Goal: Transaction & Acquisition: Purchase product/service

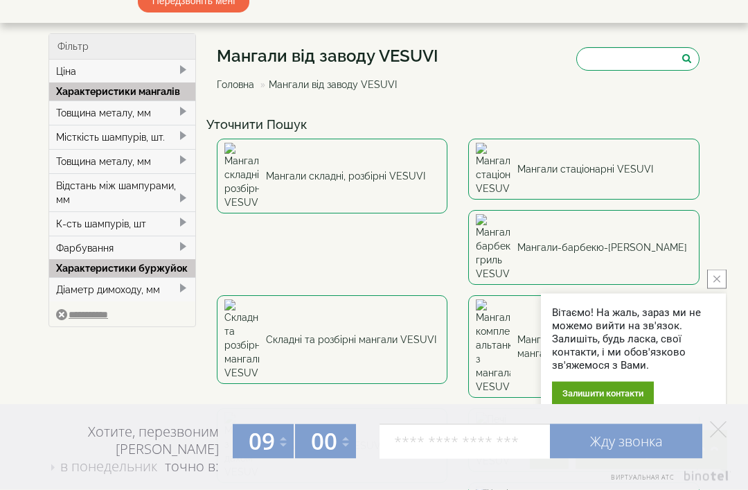
scroll to position [32, 0]
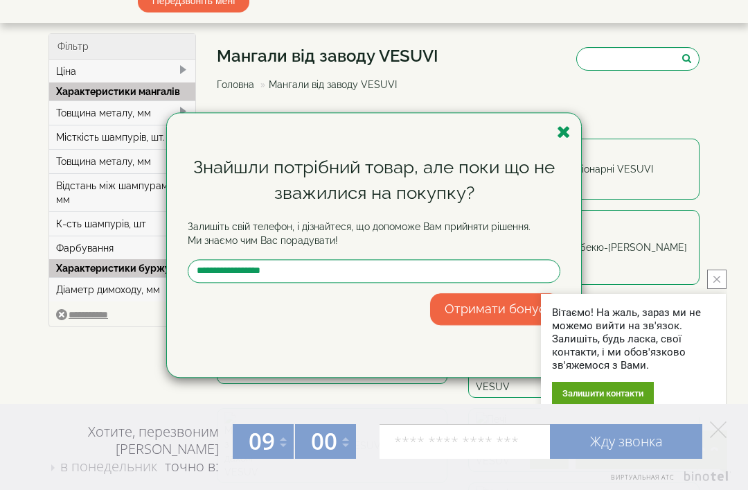
click at [563, 131] on icon "button" at bounding box center [564, 131] width 14 height 17
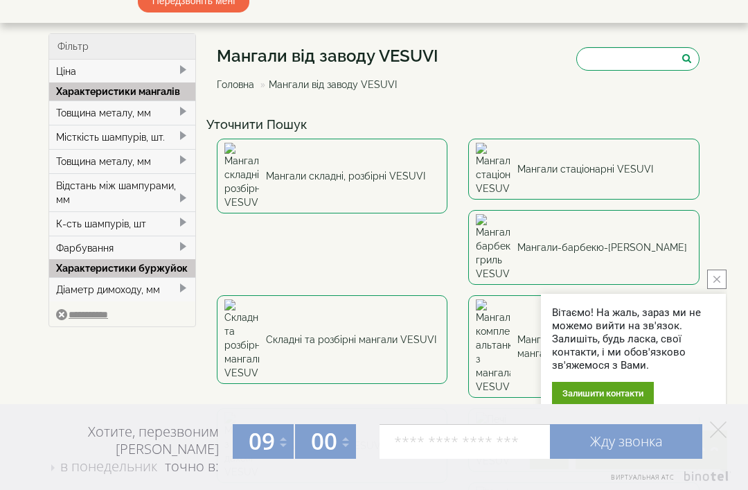
click at [469, 212] on link "Мангали-барбекю-гриль VESUVI" at bounding box center [584, 247] width 231 height 75
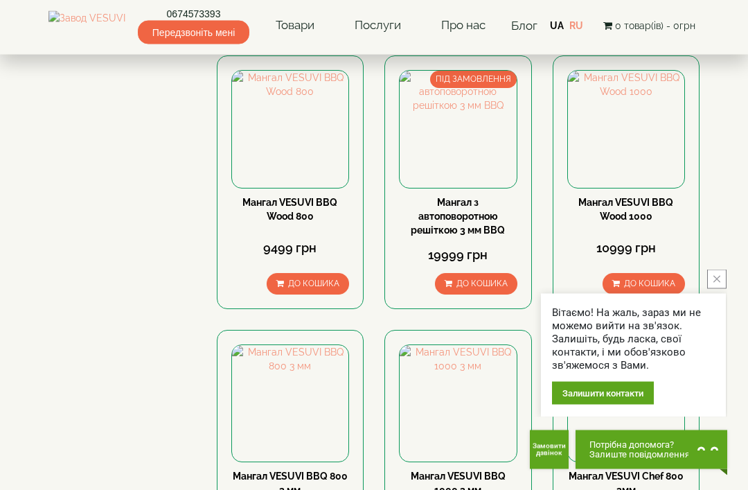
scroll to position [968, 0]
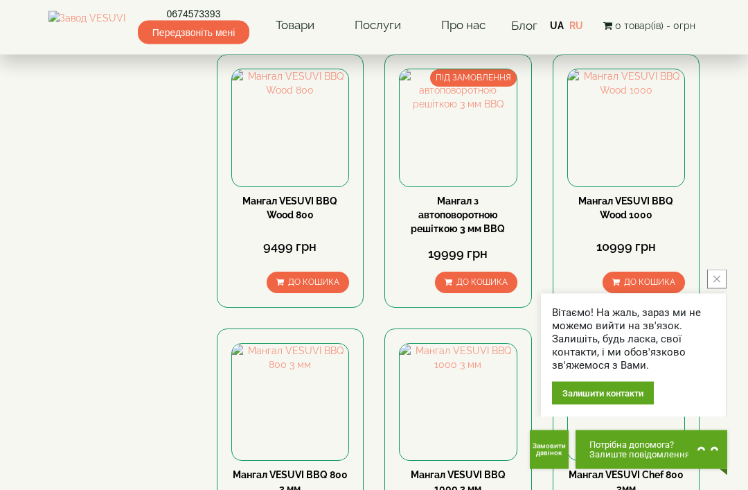
click at [718, 283] on icon "close button" at bounding box center [717, 279] width 7 height 7
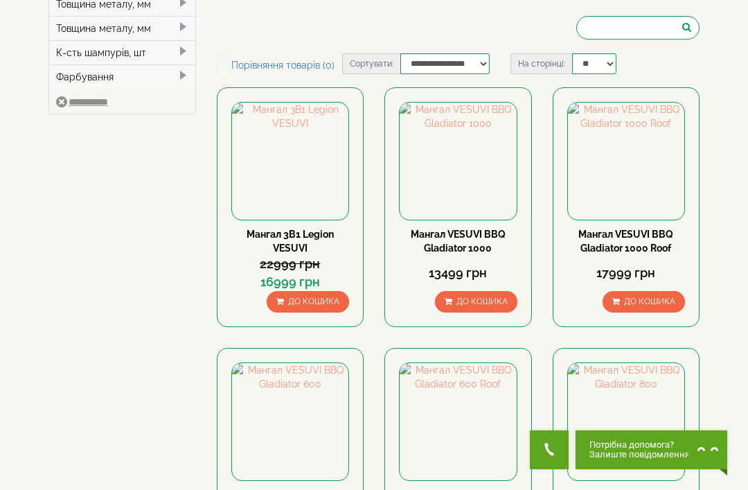
scroll to position [0, 0]
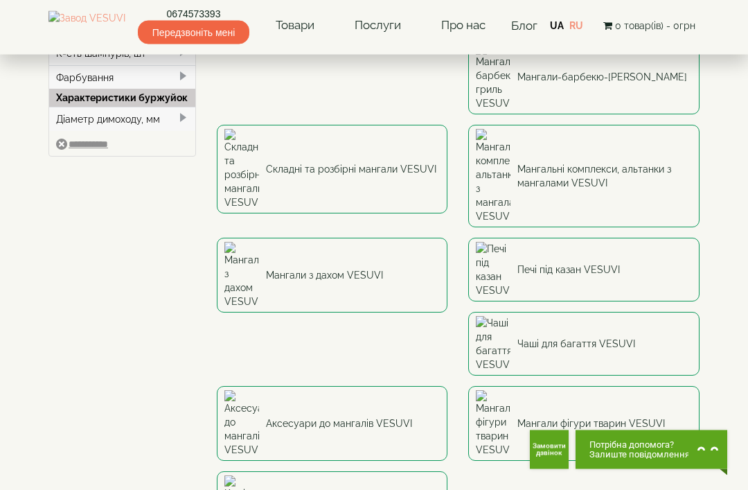
scroll to position [207, 0]
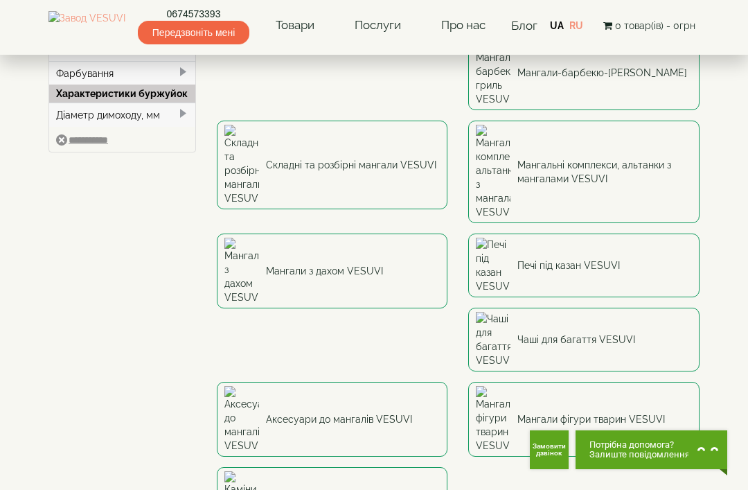
click at [366, 382] on link "Аксесуари до мангалів VESUVI" at bounding box center [332, 419] width 231 height 75
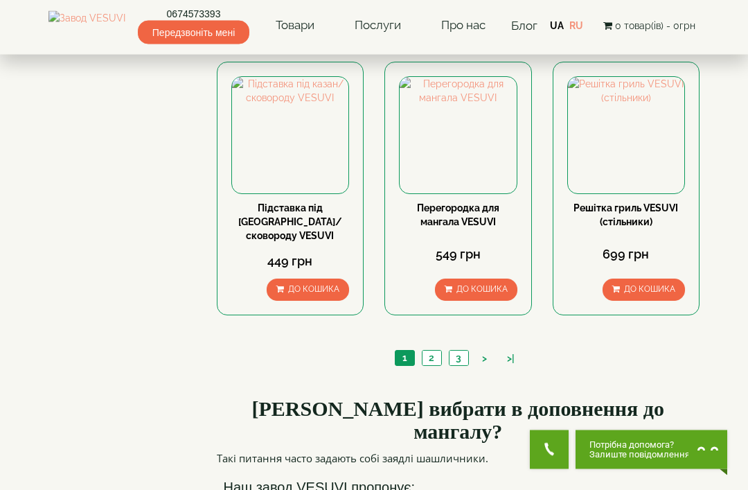
scroll to position [1337, 0]
click at [432, 365] on link "2" at bounding box center [431, 358] width 19 height 15
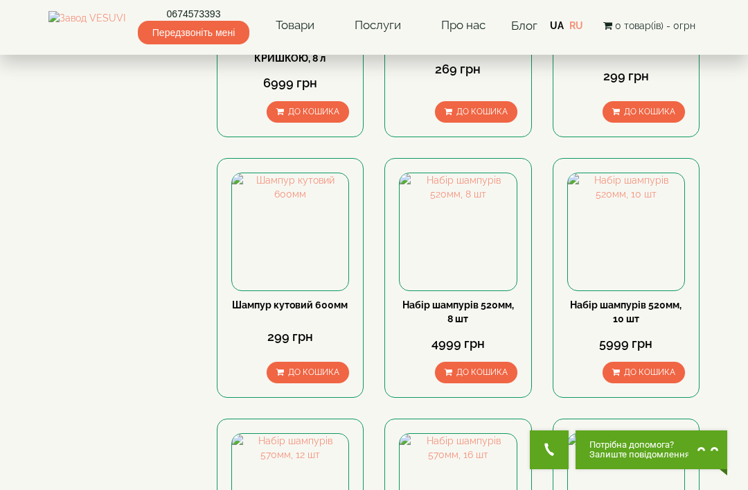
scroll to position [826, 0]
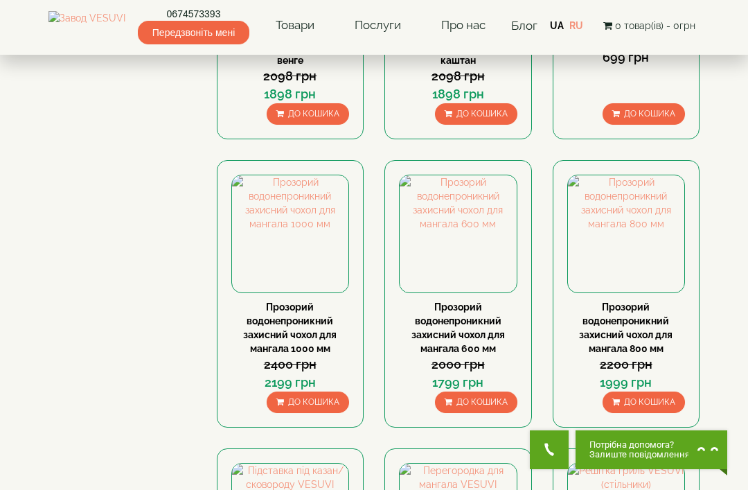
scroll to position [952, 0]
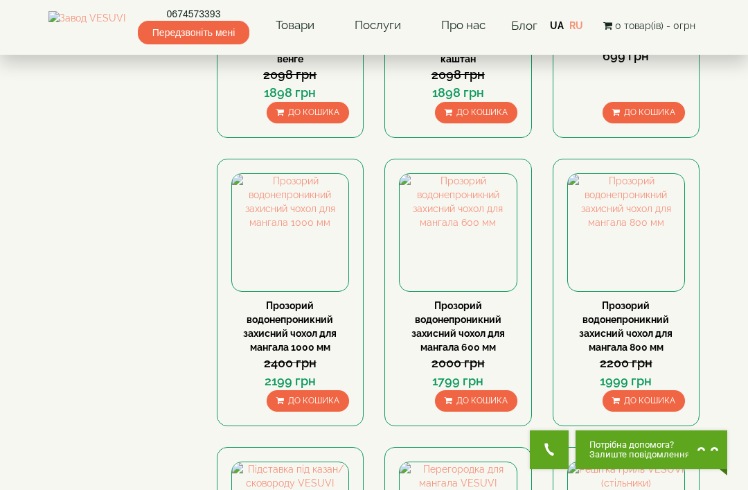
click at [301, 275] on img at bounding box center [290, 232] width 117 height 117
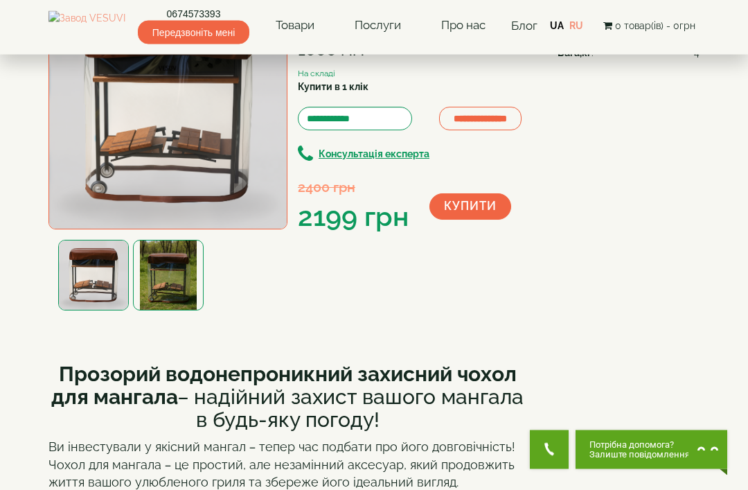
scroll to position [116, 0]
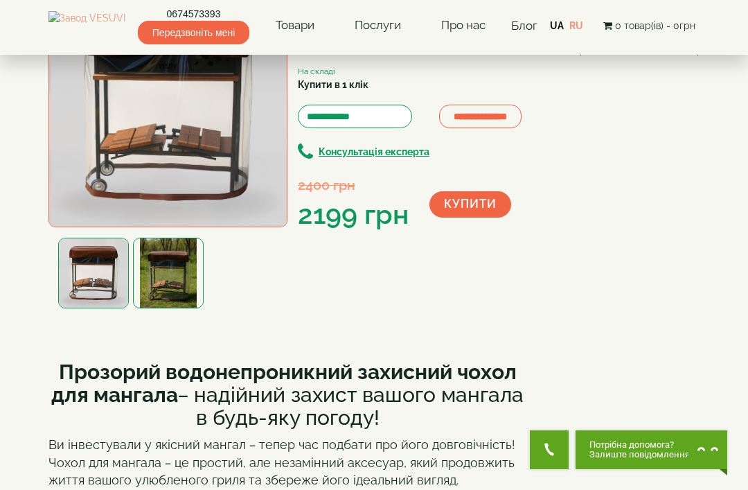
click at [88, 273] on img at bounding box center [93, 273] width 71 height 71
click at [171, 284] on img at bounding box center [168, 273] width 71 height 71
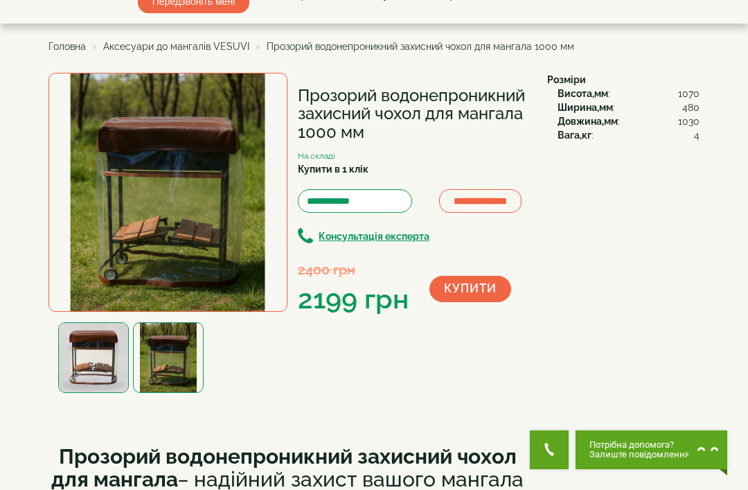
scroll to position [0, 0]
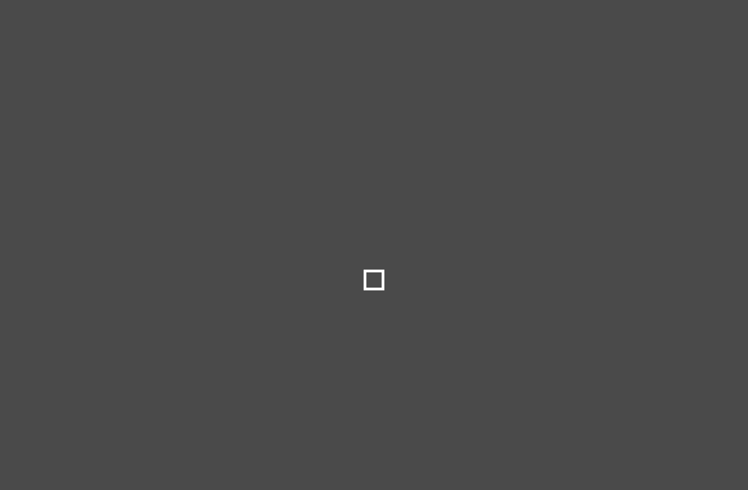
select select
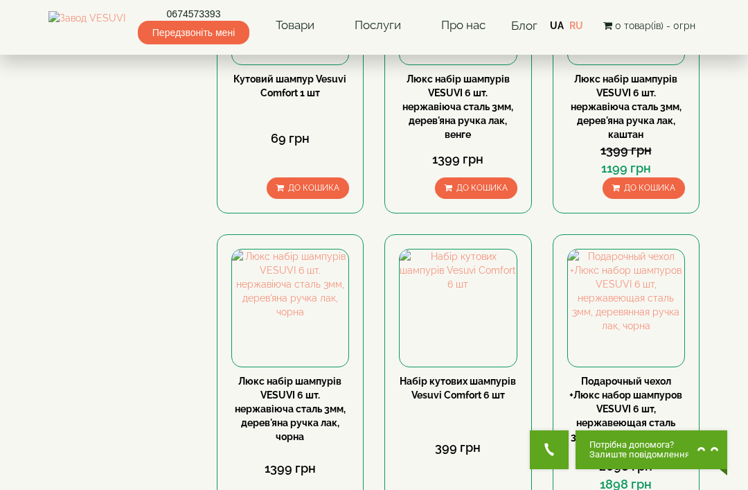
scroll to position [243, 0]
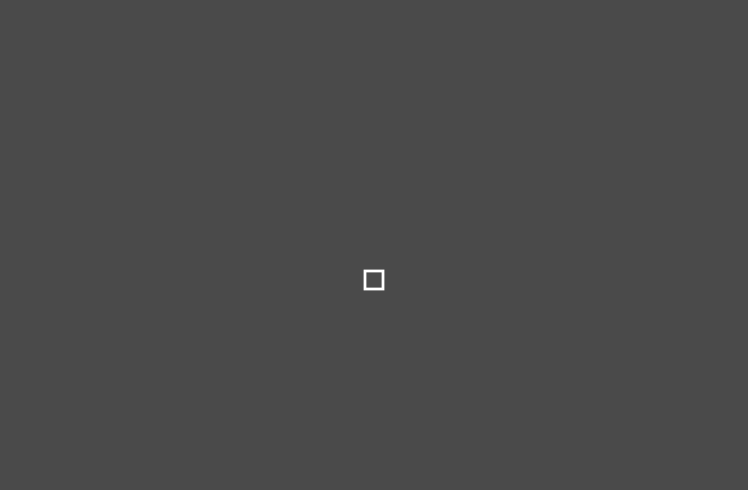
select select
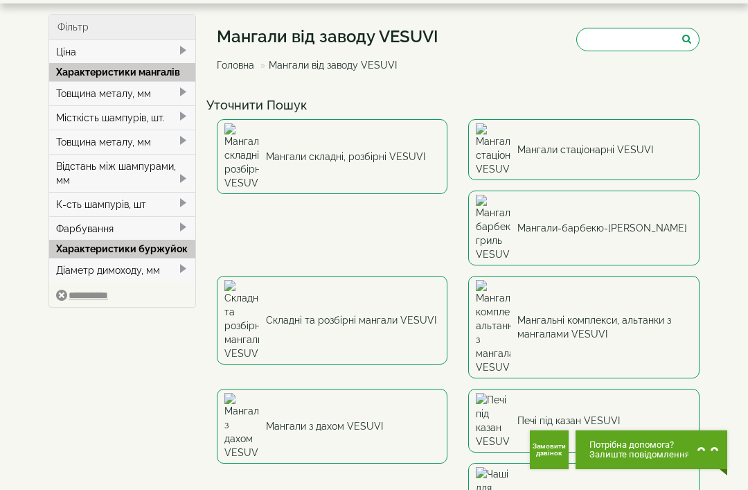
scroll to position [51, 0]
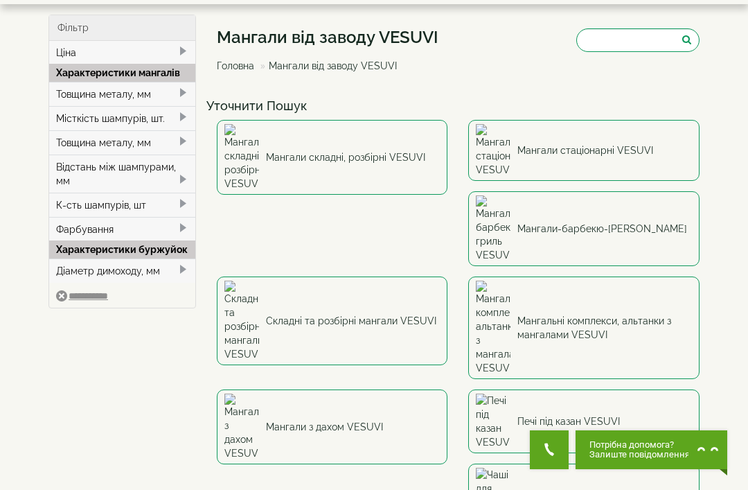
click at [469, 277] on link "Мангальні комплекси, альтанки з мангалами VESUVI" at bounding box center [584, 328] width 231 height 103
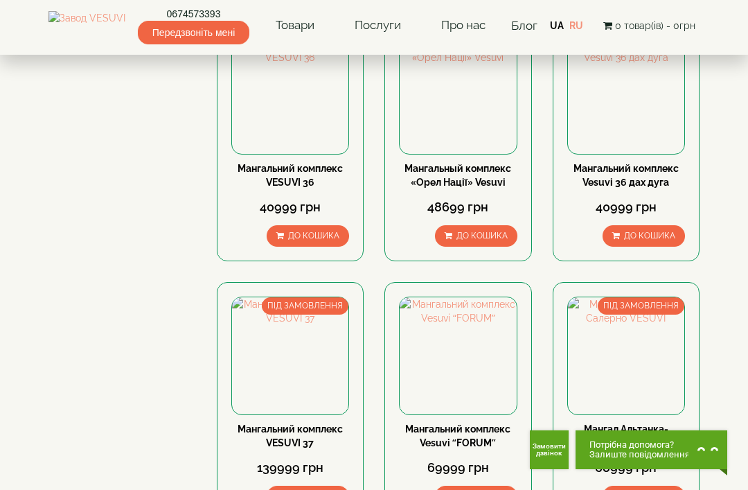
scroll to position [198, 0]
